Goal: Task Accomplishment & Management: Complete application form

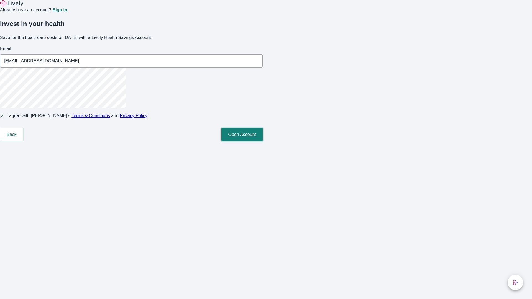
click at [263, 141] on button "Open Account" at bounding box center [242, 134] width 41 height 13
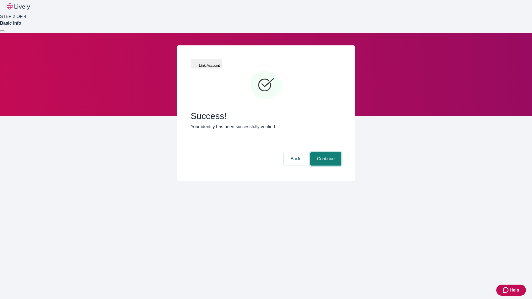
click at [325, 153] on button "Continue" at bounding box center [326, 159] width 31 height 13
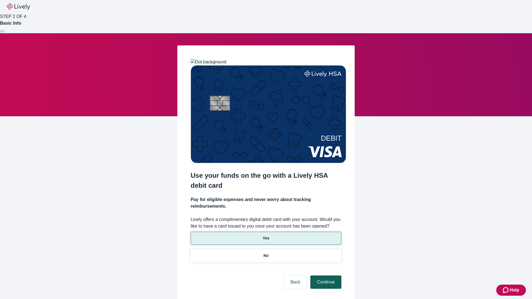
click at [266, 236] on p "Yes" at bounding box center [266, 239] width 7 height 6
click at [325, 276] on button "Continue" at bounding box center [326, 282] width 31 height 13
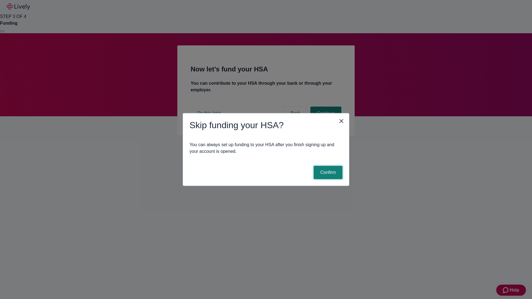
click at [327, 173] on button "Confirm" at bounding box center [328, 172] width 29 height 13
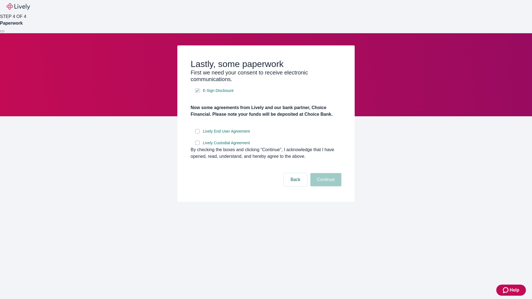
click at [197, 134] on input "Lively End User Agreement" at bounding box center [197, 131] width 4 height 4
checkbox input "true"
click at [197, 145] on input "Lively Custodial Agreement" at bounding box center [197, 143] width 4 height 4
checkbox input "true"
click at [325, 187] on button "Continue" at bounding box center [326, 179] width 31 height 13
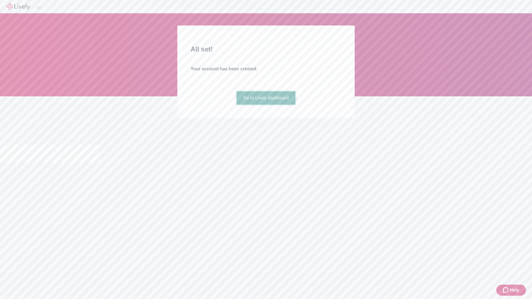
click at [266, 105] on link "Go to Lively dashboard" at bounding box center [266, 98] width 59 height 13
